Goal: Complete application form

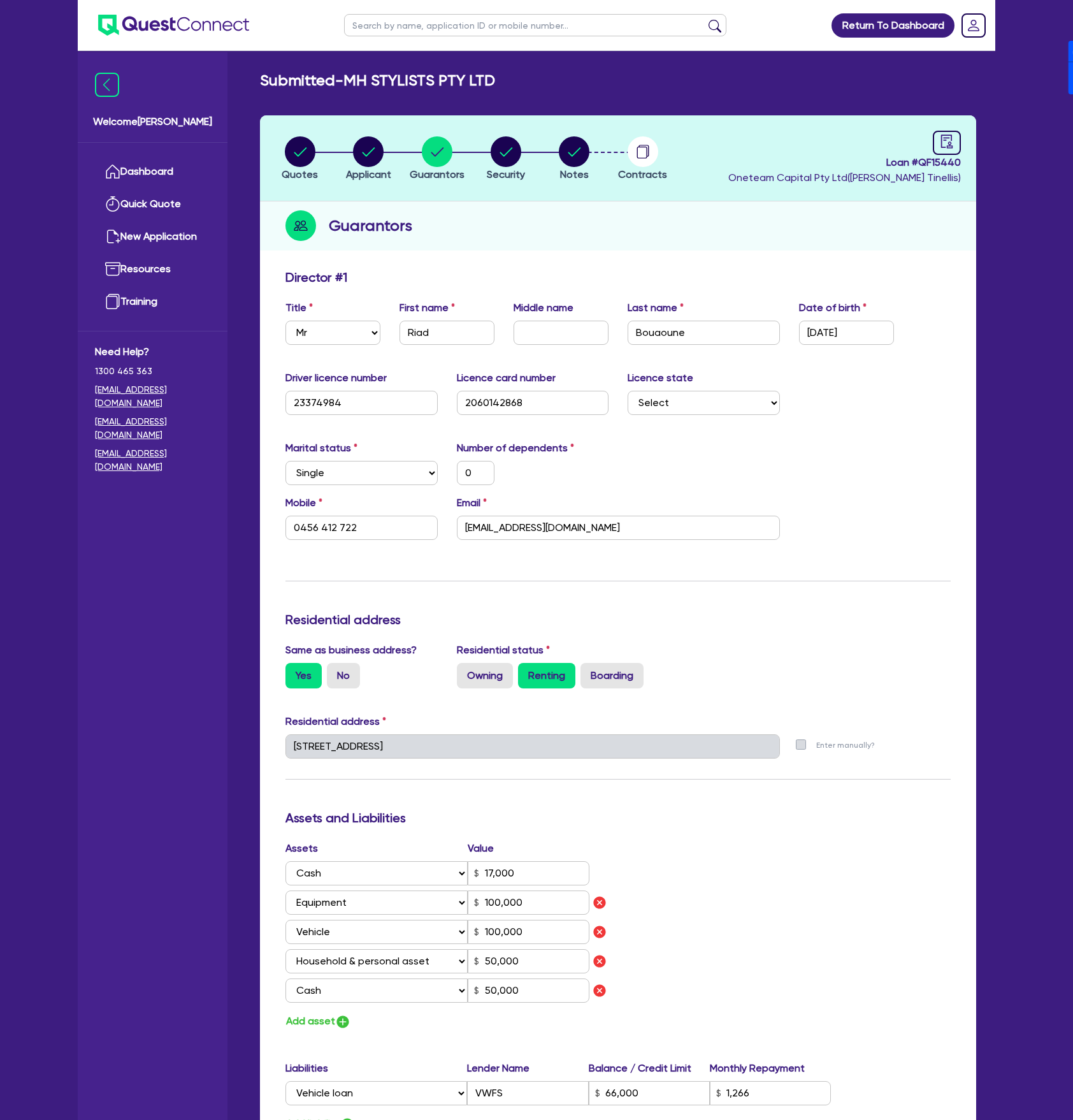
select select "MR"
select select "[GEOGRAPHIC_DATA]"
select select "SINGLE"
select select "CASH"
select select "EQUIPMENT"
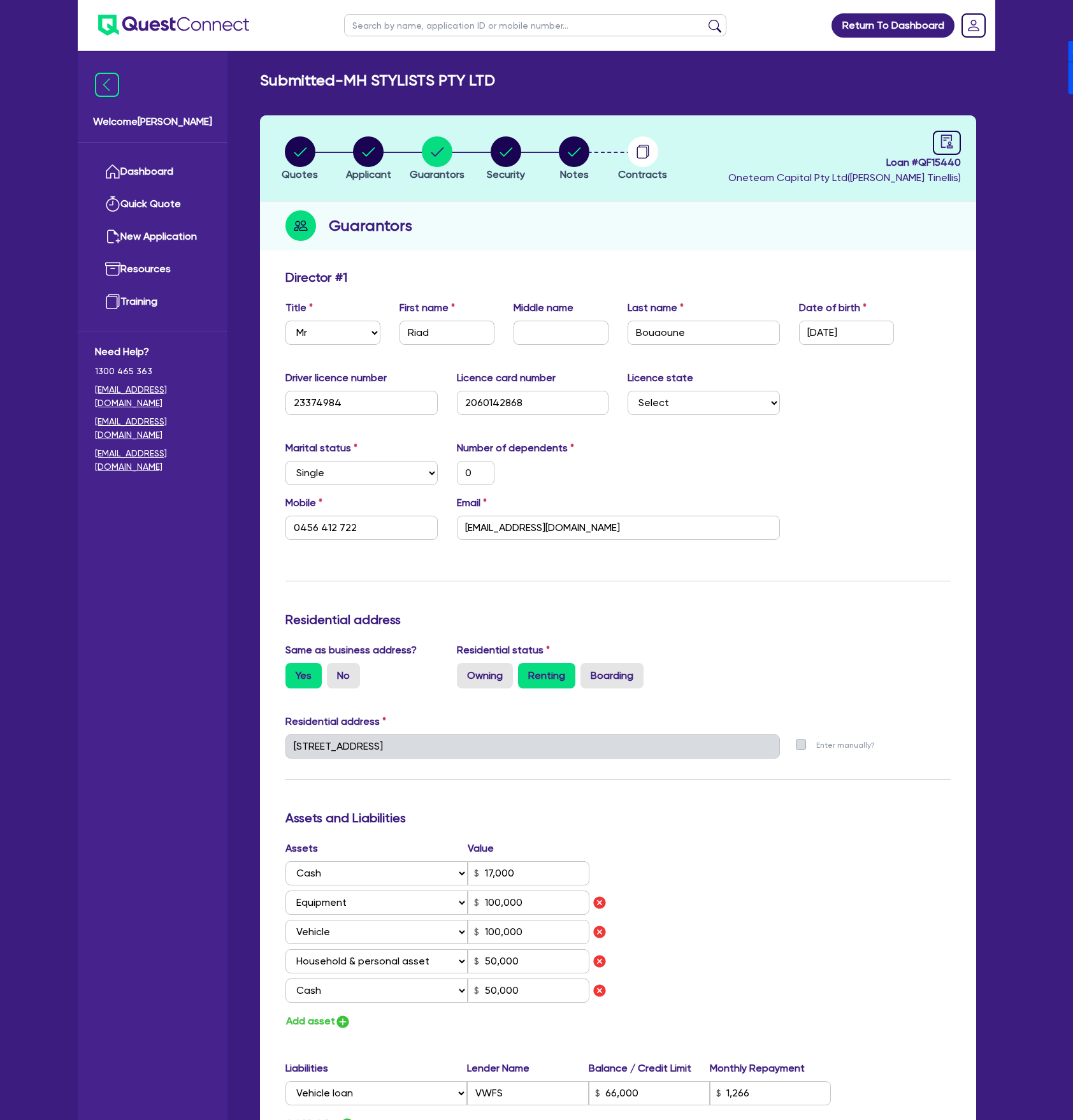
select select "VEHICLE"
select select "HOUSEHOLD_PERSONAL"
select select "CASH"
select select "VEHICLE_LOAN"
click at [508, 85] on div "Submitted - MH STYLISTS PTY LTD" at bounding box center [618, 80] width 735 height 19
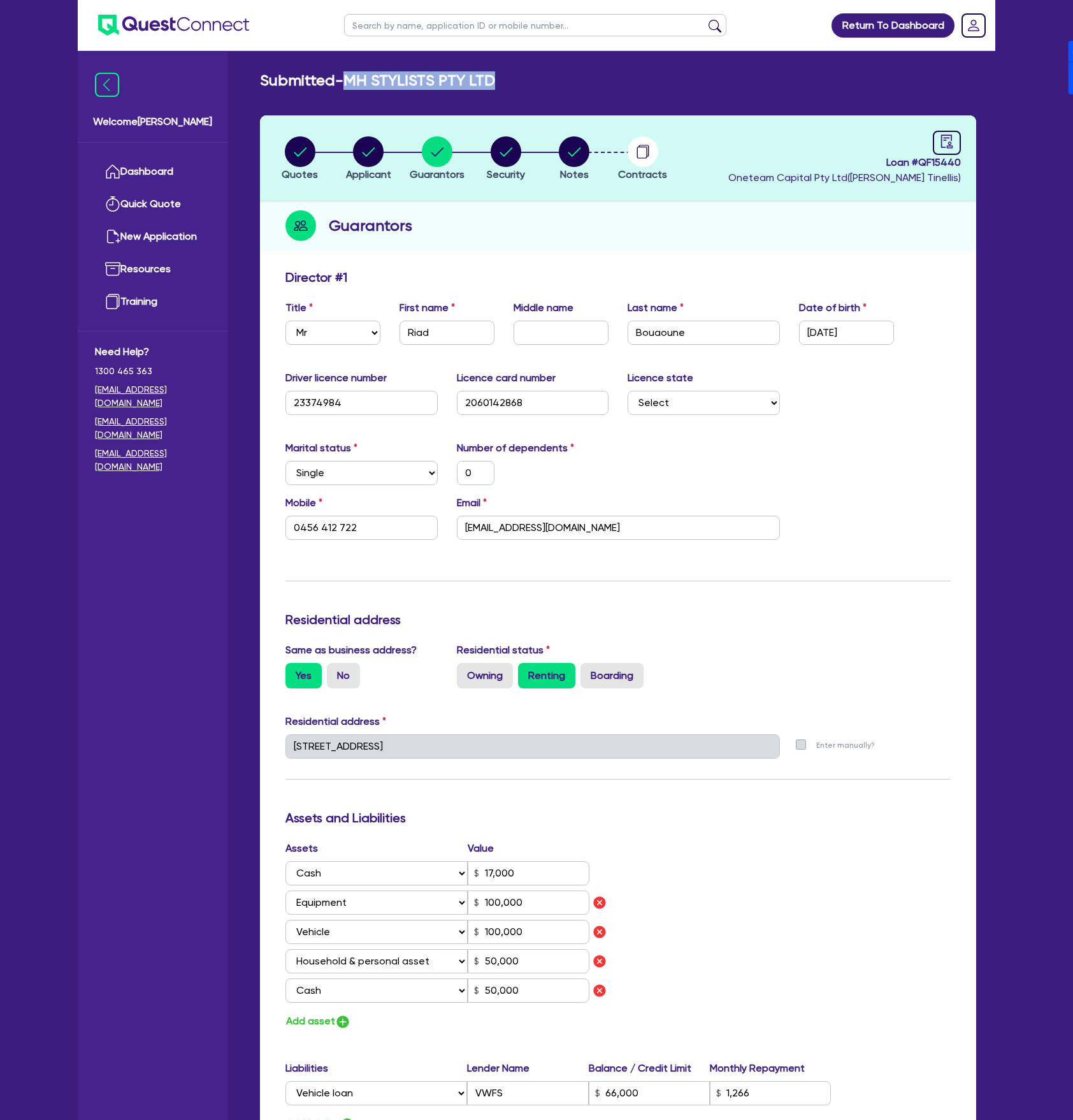
drag, startPoint x: 350, startPoint y: 80, endPoint x: 712, endPoint y: 83, distance: 362.0
click at [720, 83] on div "Submitted - MH STYLISTS PTY LTD" at bounding box center [618, 80] width 735 height 19
click at [679, 92] on div "Submitted - MH STYLISTS PTY LTD Quotes Applicant [GEOGRAPHIC_DATA] Security Not…" at bounding box center [619, 807] width 755 height 1472
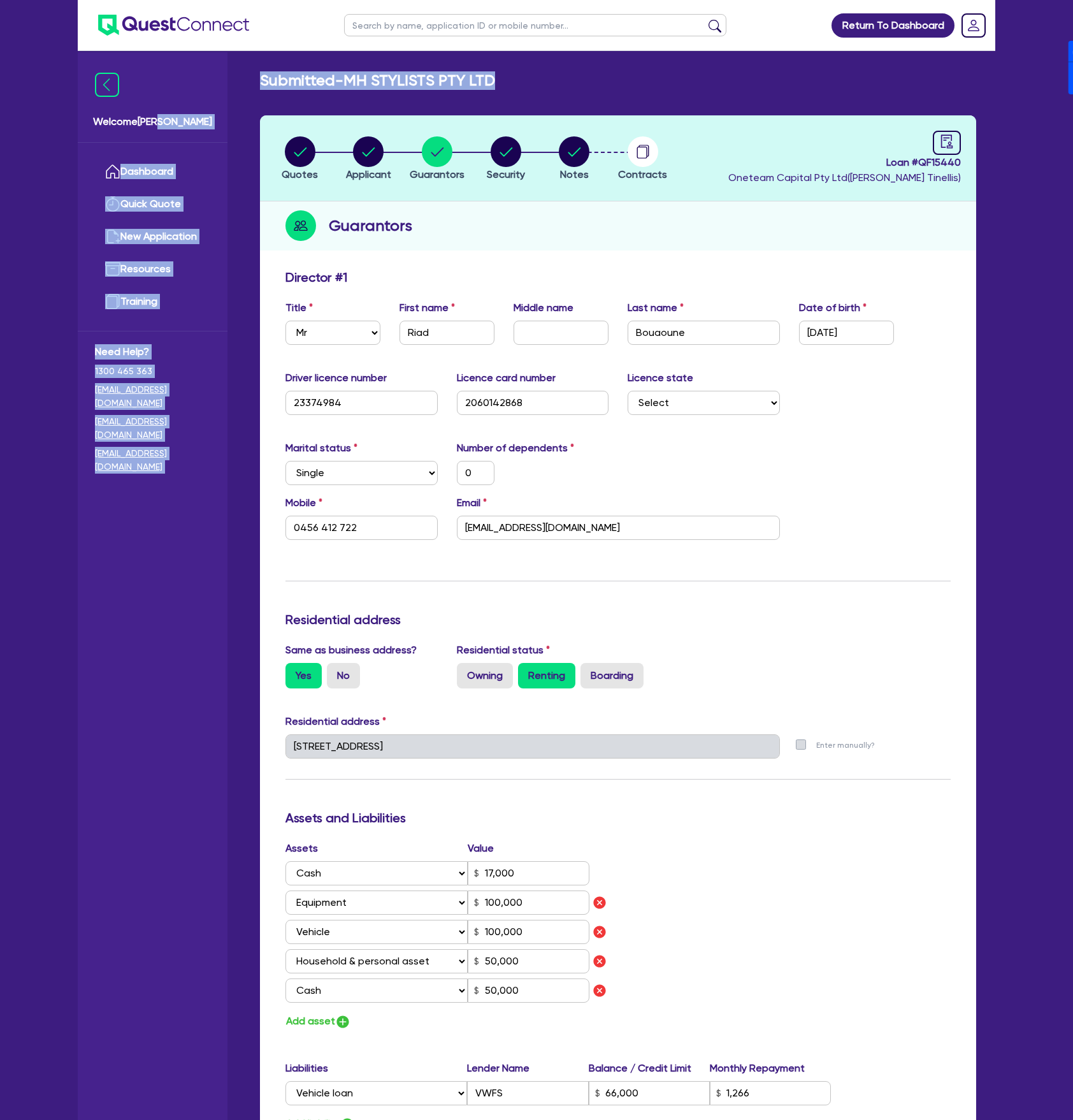
drag, startPoint x: 494, startPoint y: 82, endPoint x: 227, endPoint y: 80, distance: 267.0
click at [227, 80] on div "Welcome [PERSON_NAME] Dashboard Quick Quote New Application Ref Company Ref Sal…" at bounding box center [536, 802] width 918 height 1605
click at [258, 74] on div "Submitted - MH STYLISTS PTY LTD" at bounding box center [618, 80] width 735 height 19
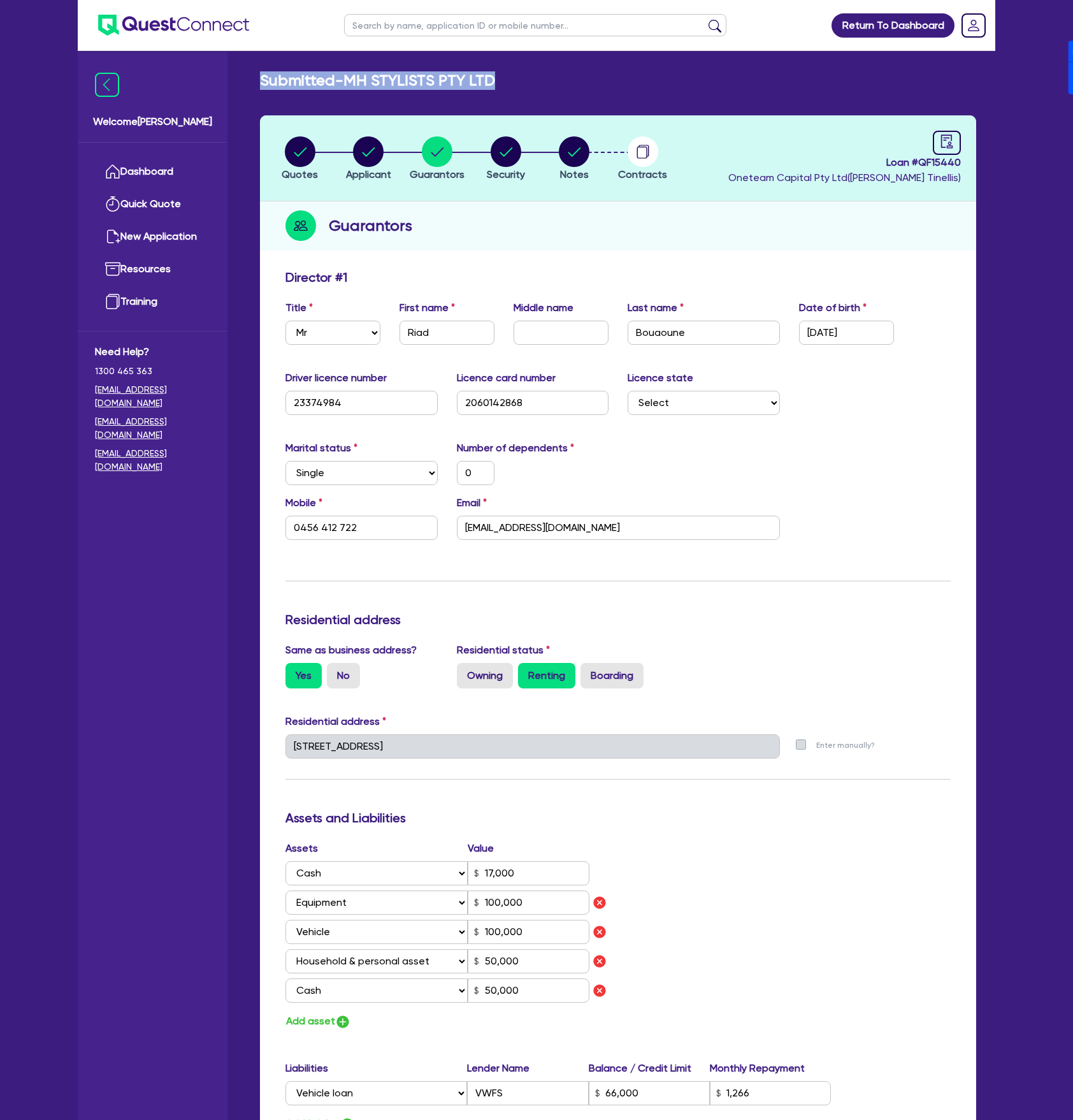
drag, startPoint x: 261, startPoint y: 74, endPoint x: 537, endPoint y: 70, distance: 276.0
click at [537, 70] on main "Submitted - MH STYLISTS PTY LTD Quotes Applicant [GEOGRAPHIC_DATA] Security Not…" at bounding box center [619, 812] width 755 height 1523
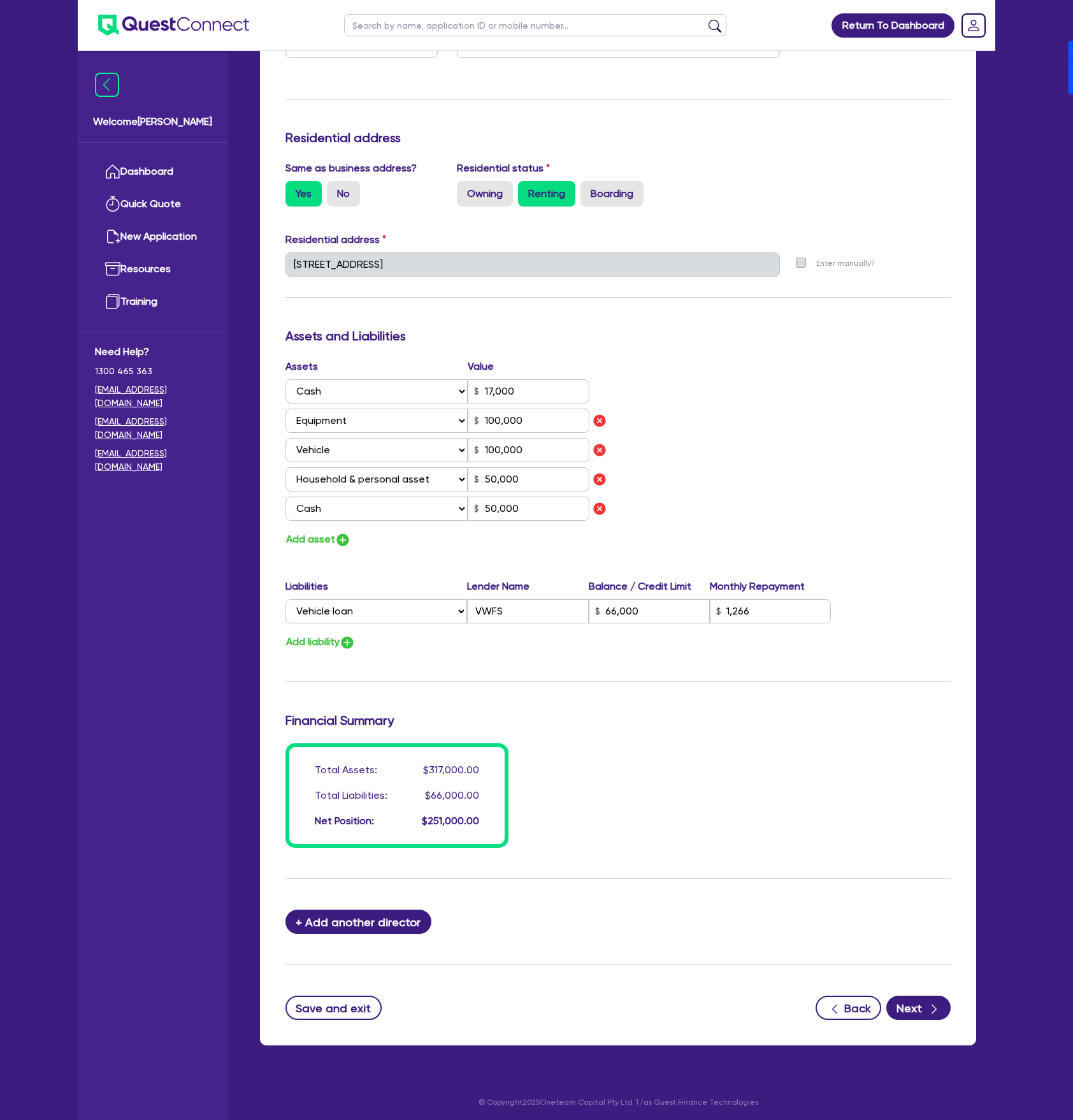
scroll to position [485, 0]
